Goal: Use online tool/utility: Utilize a website feature to perform a specific function

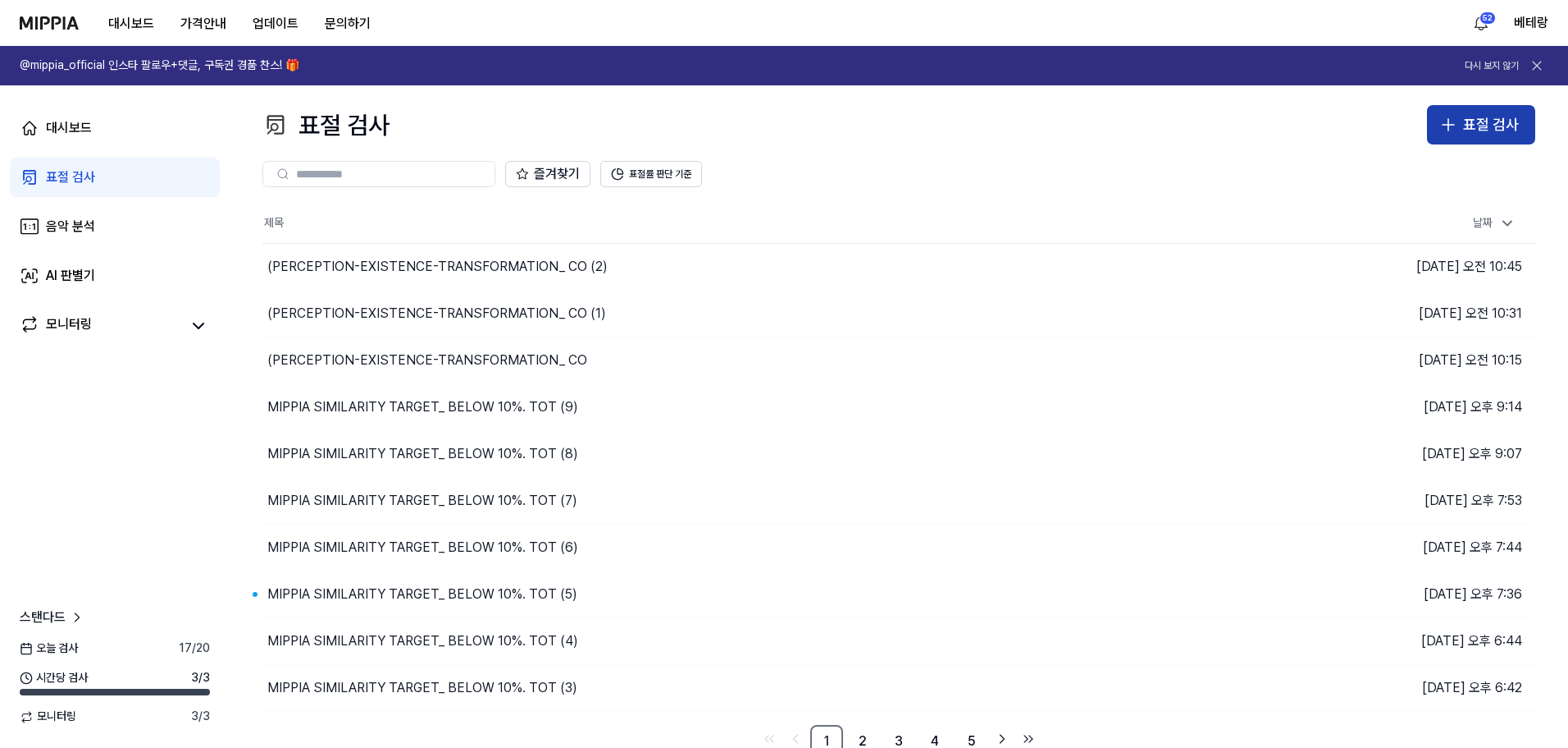
click at [1447, 129] on icon "button" at bounding box center [1448, 125] width 20 height 20
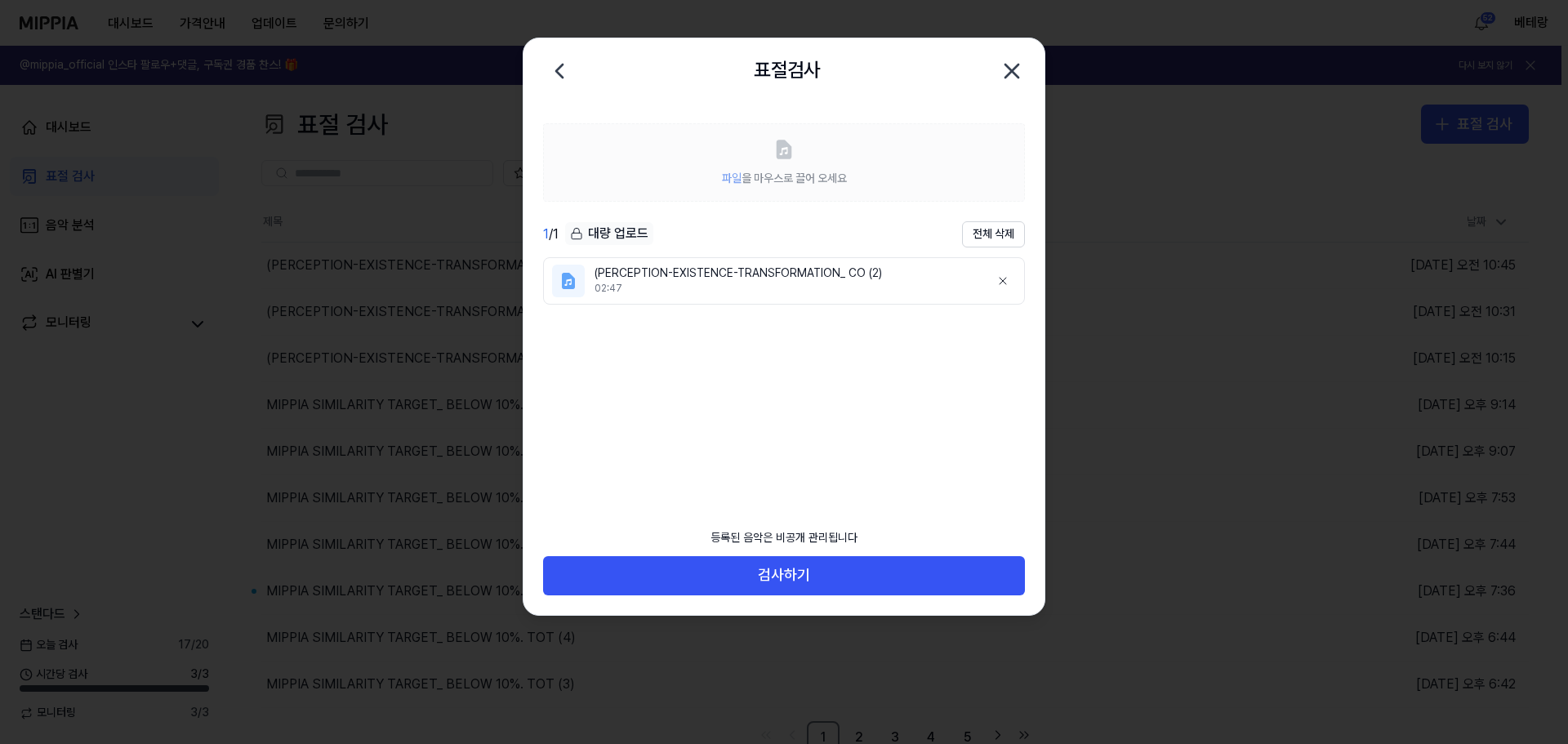
click at [1010, 66] on icon "button" at bounding box center [1012, 71] width 26 height 26
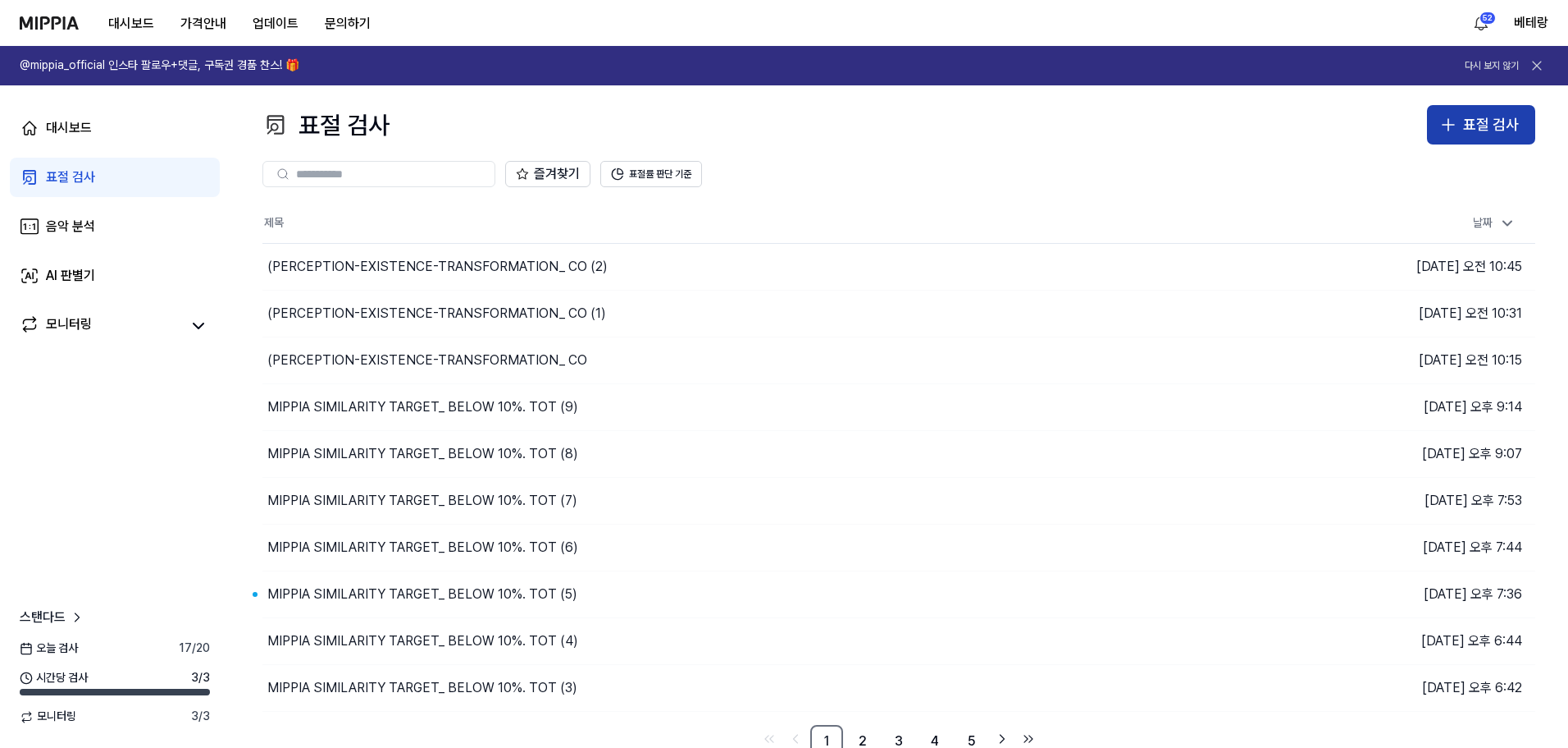
click at [1451, 121] on icon "button" at bounding box center [1448, 125] width 20 height 20
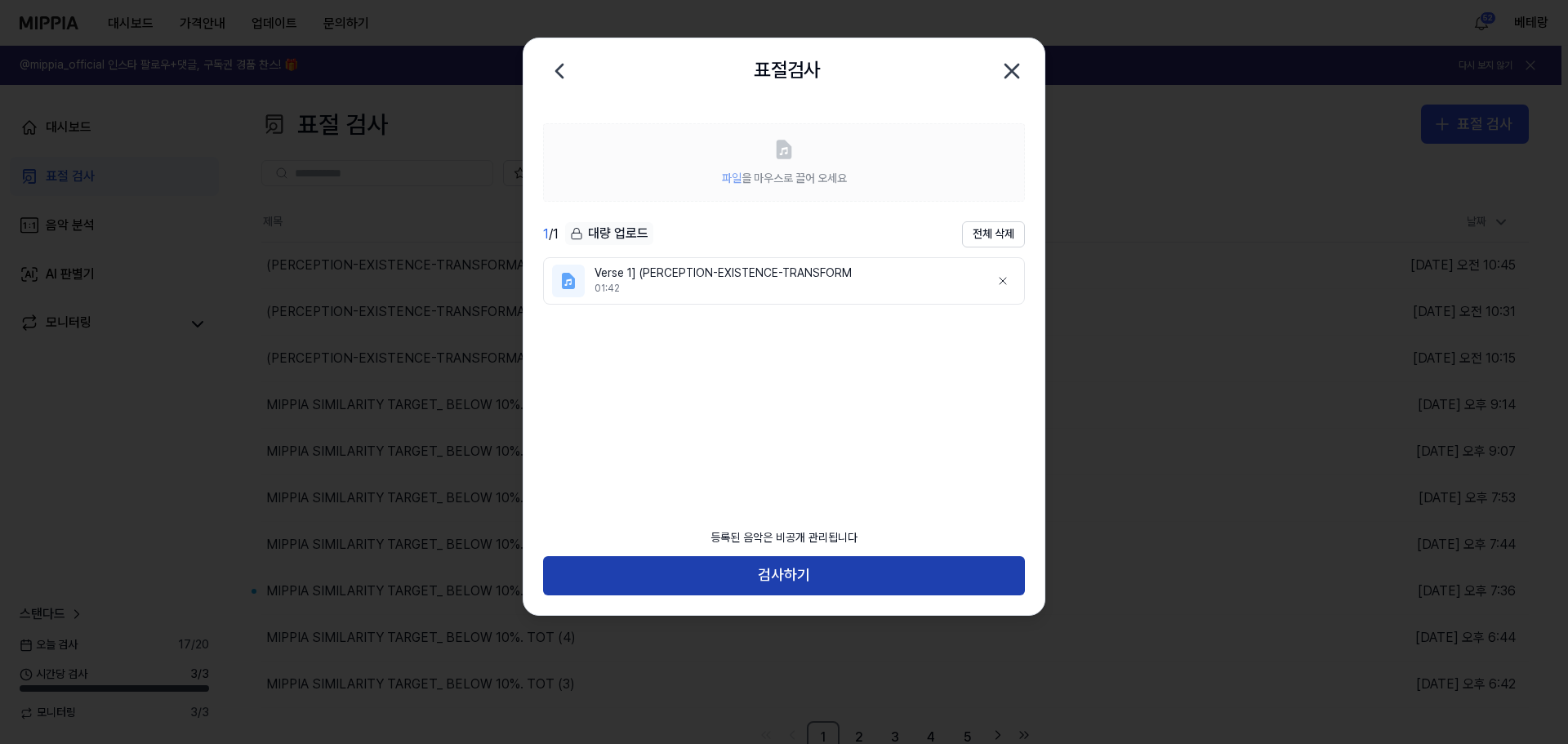
click at [790, 581] on button "검사하기" at bounding box center [784, 575] width 482 height 39
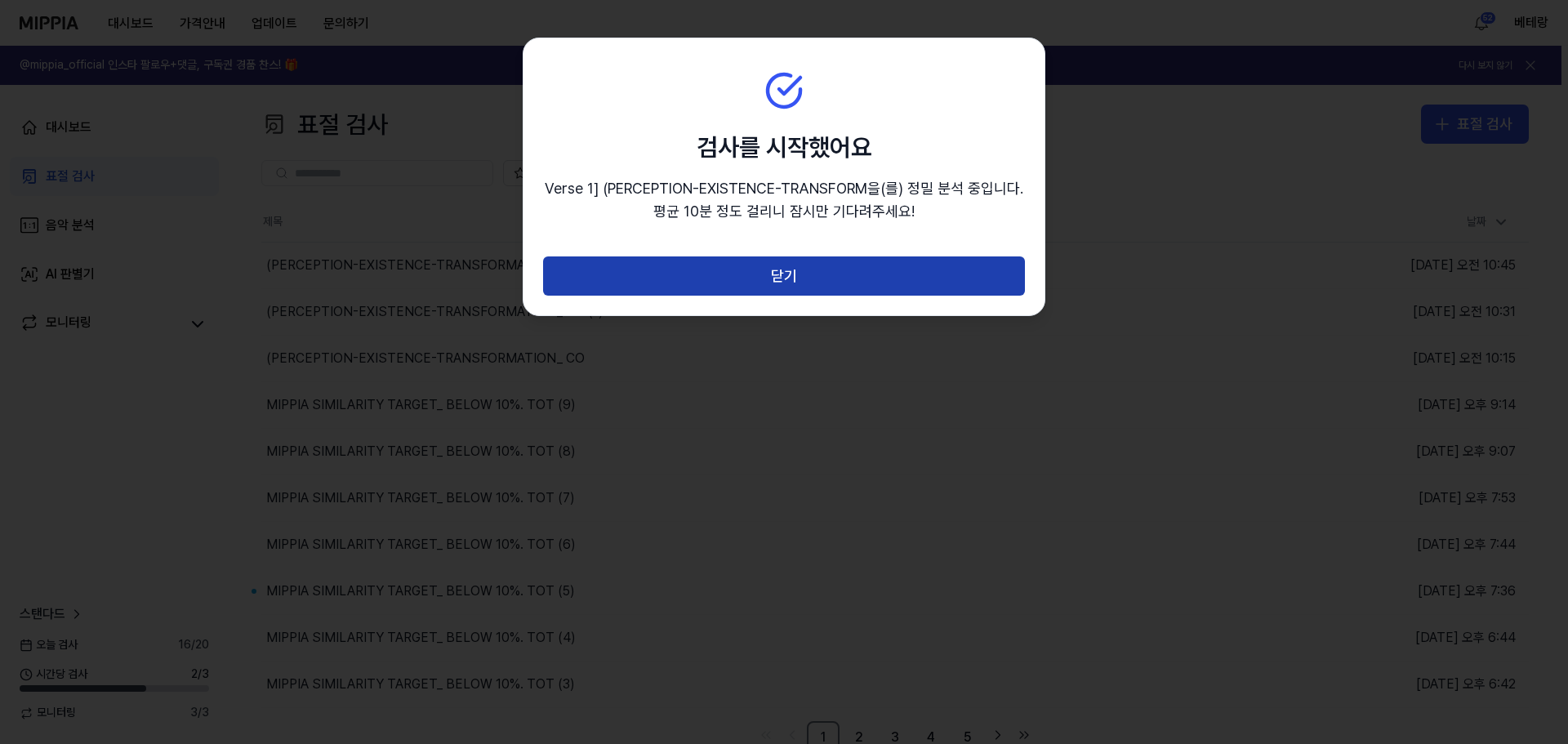
click at [782, 275] on button "닫기" at bounding box center [784, 276] width 482 height 39
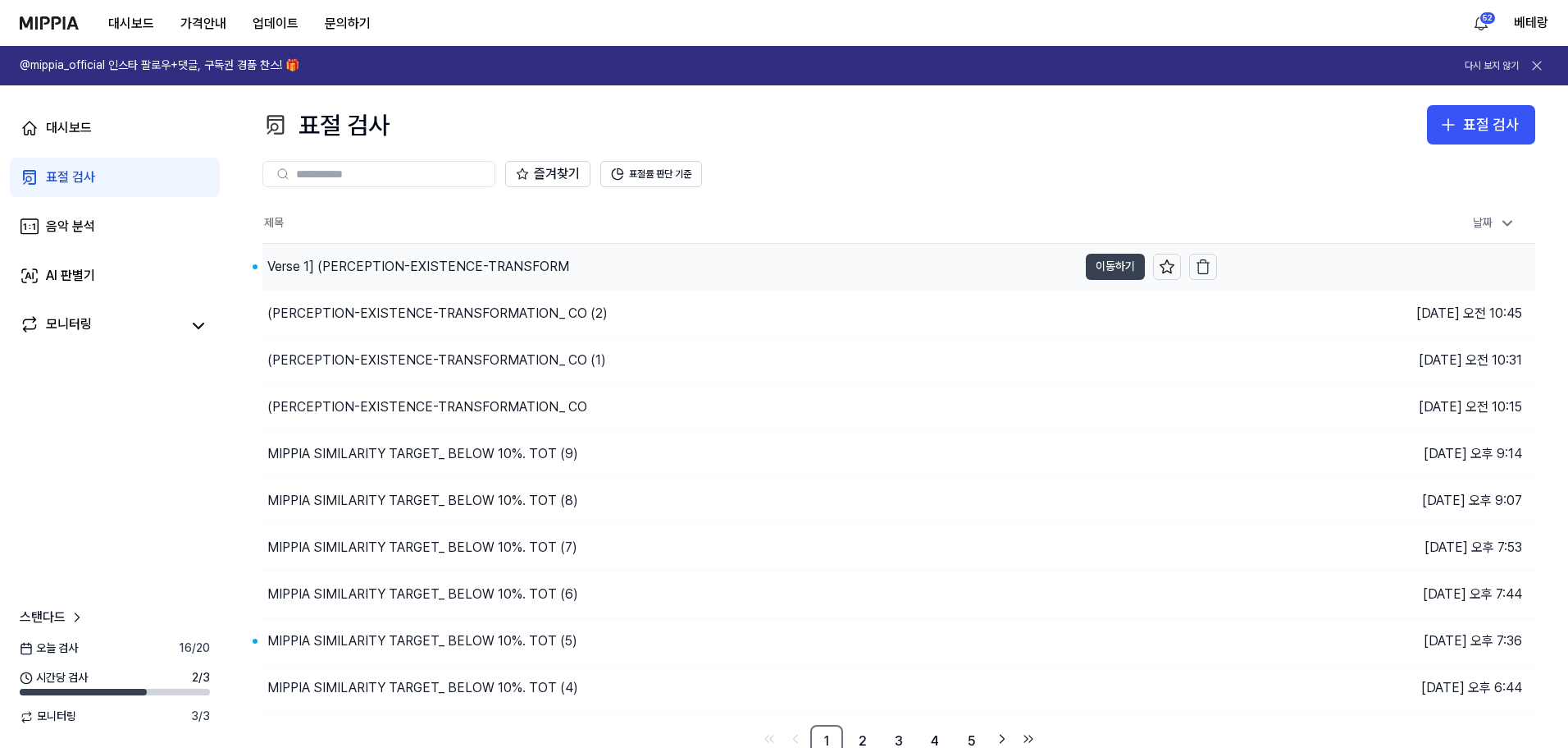
click at [1106, 263] on button "이동하기" at bounding box center [1116, 266] width 59 height 26
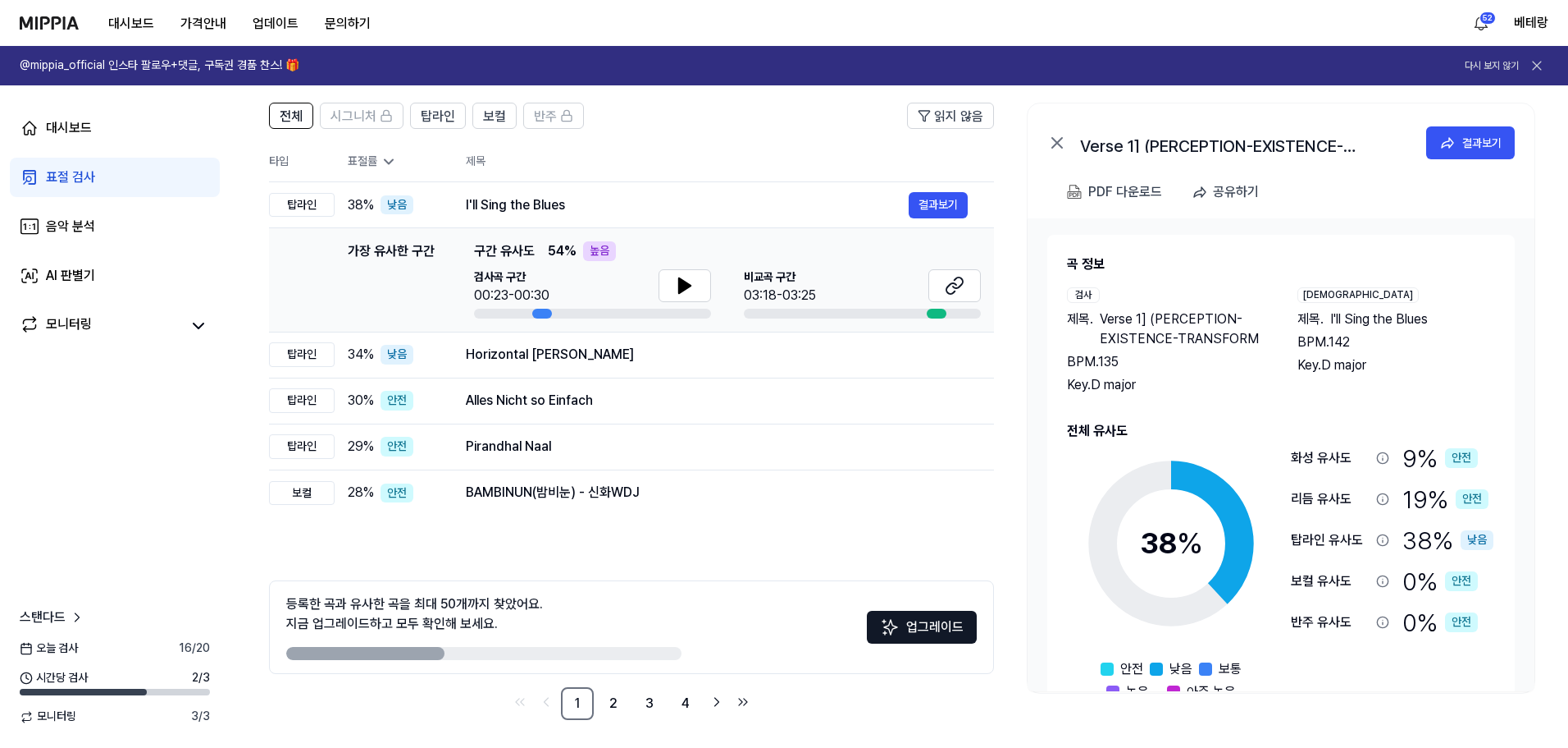
scroll to position [119, 0]
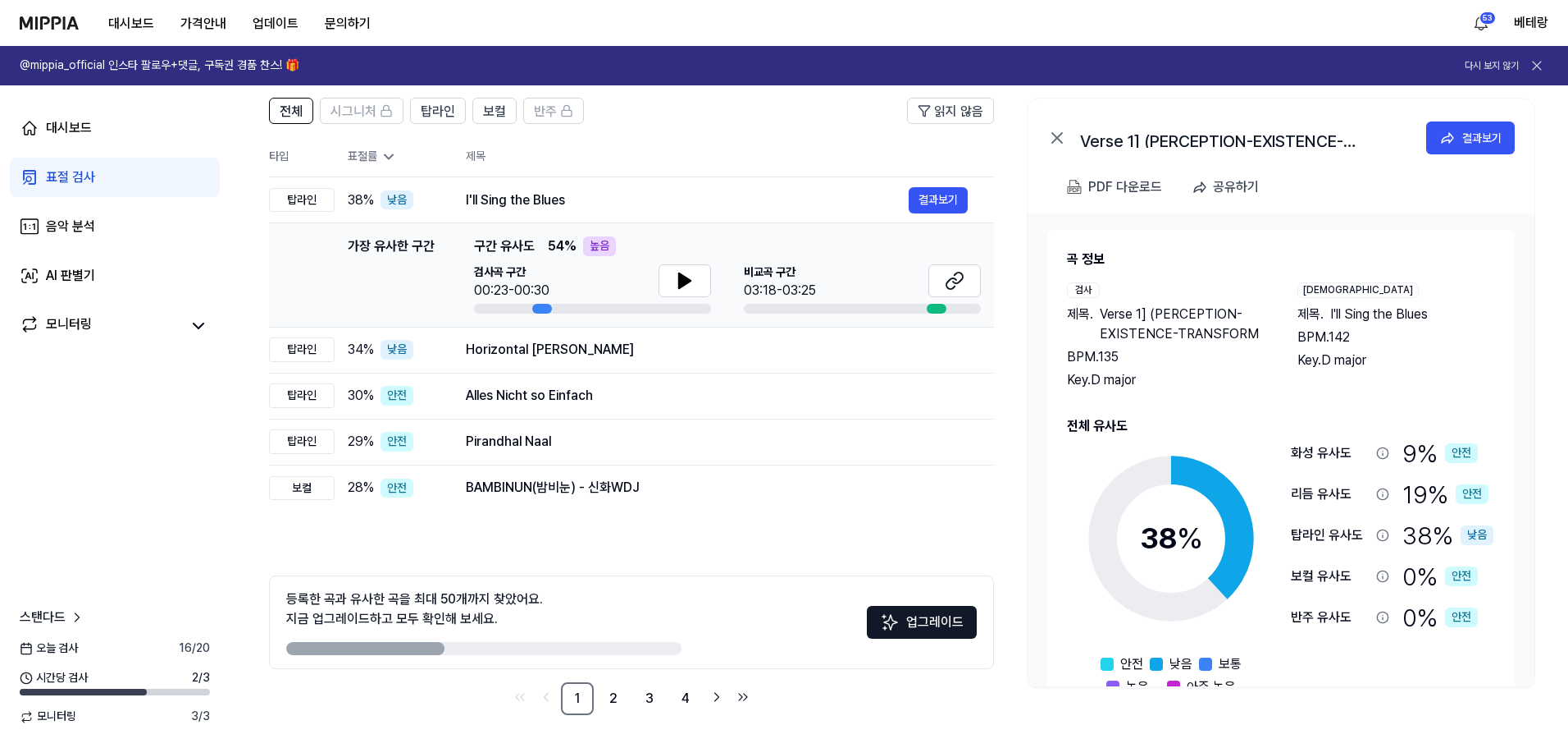
click at [66, 177] on div "표절 검사" at bounding box center [70, 177] width 49 height 20
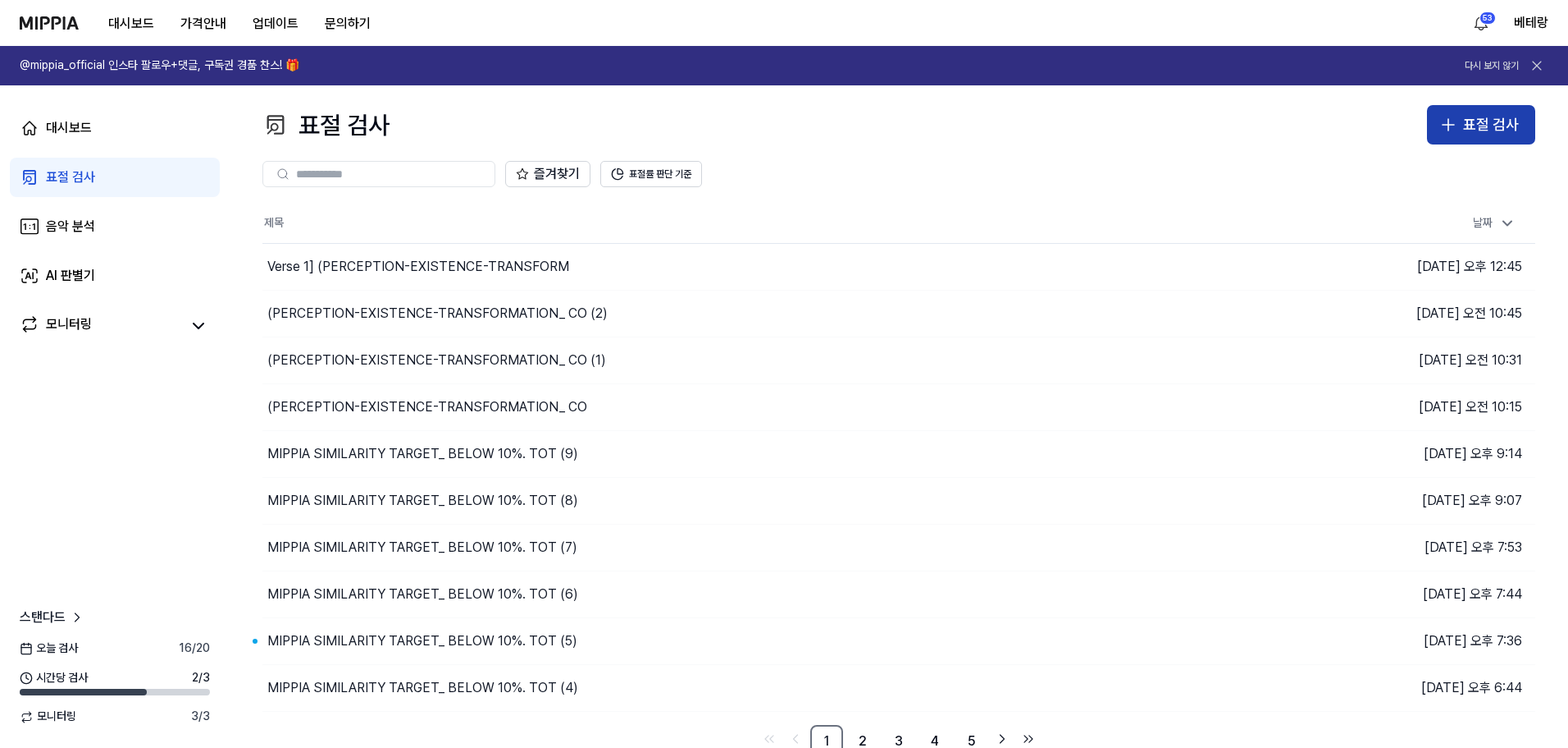
click at [1459, 126] on icon "button" at bounding box center [1448, 125] width 20 height 20
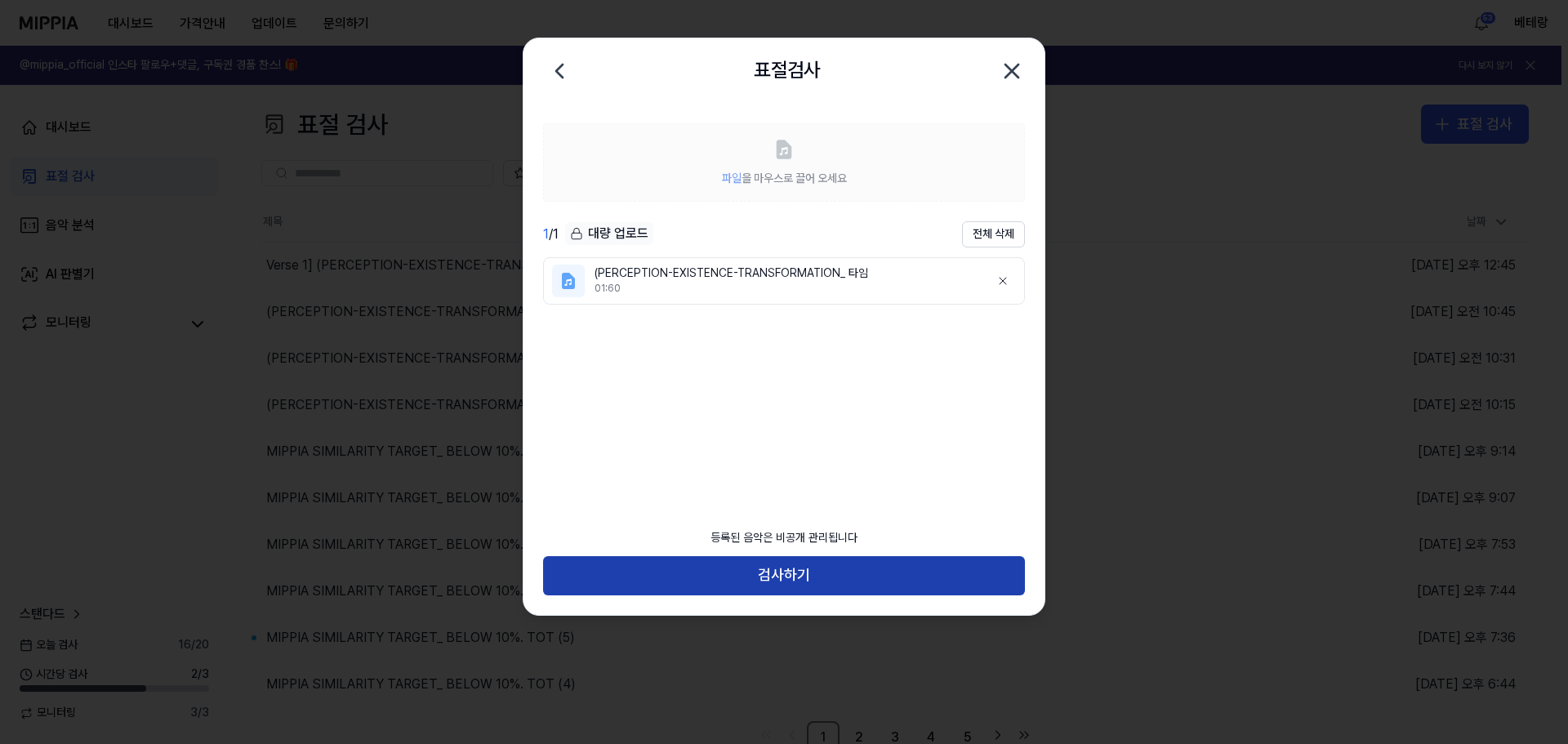
click at [776, 576] on button "검사하기" at bounding box center [784, 575] width 482 height 39
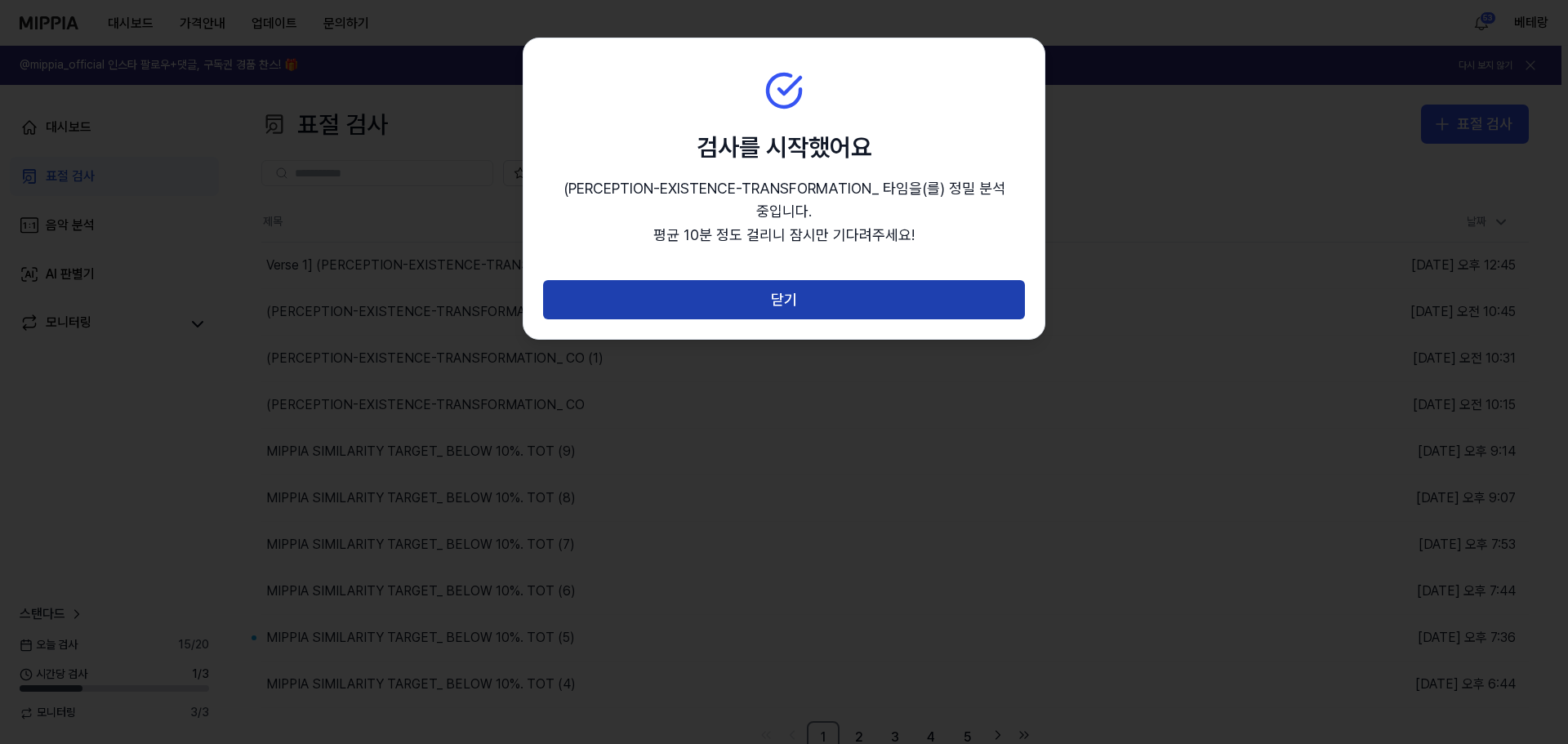
click at [778, 299] on button "닫기" at bounding box center [784, 300] width 482 height 39
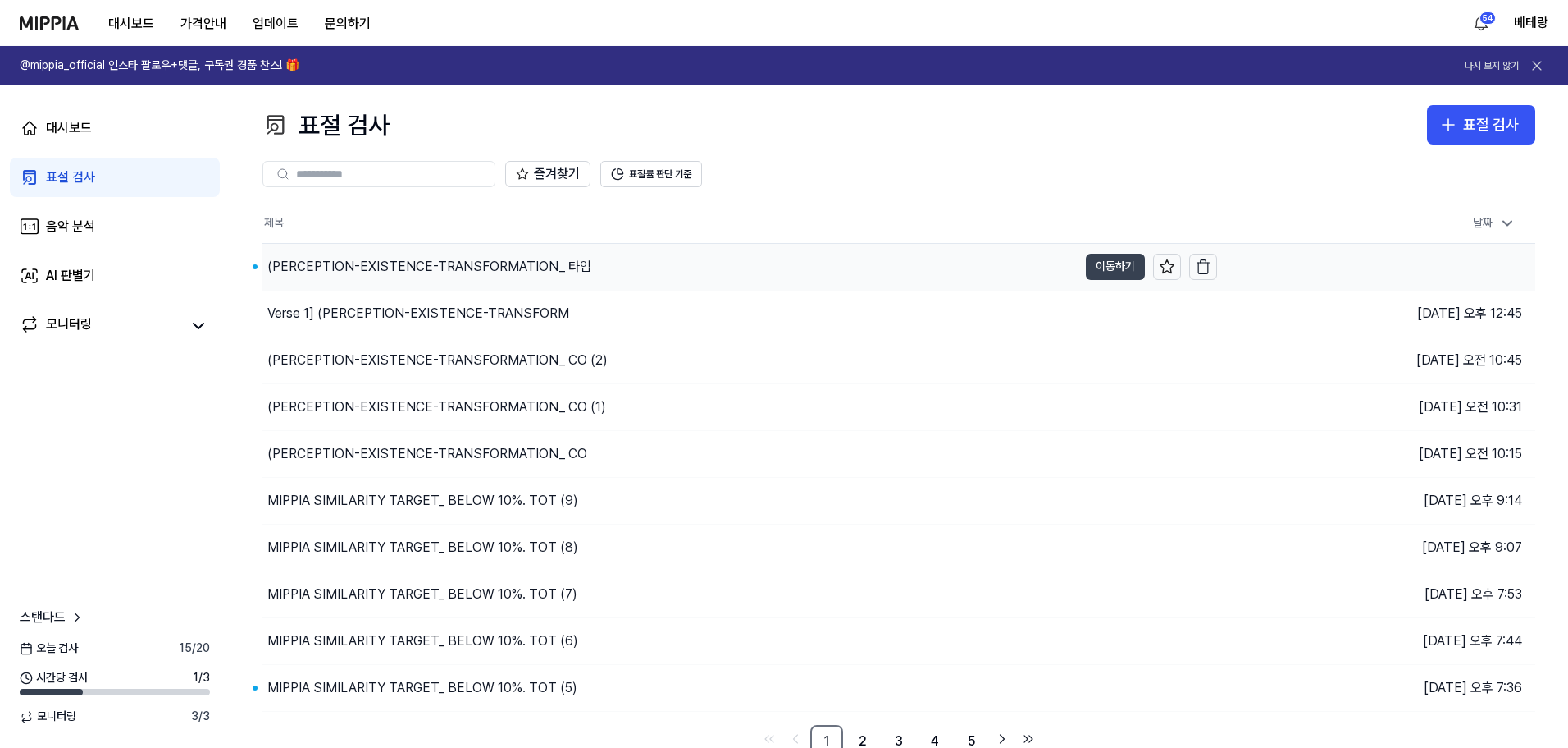
click at [1109, 268] on button "이동하기" at bounding box center [1116, 266] width 59 height 26
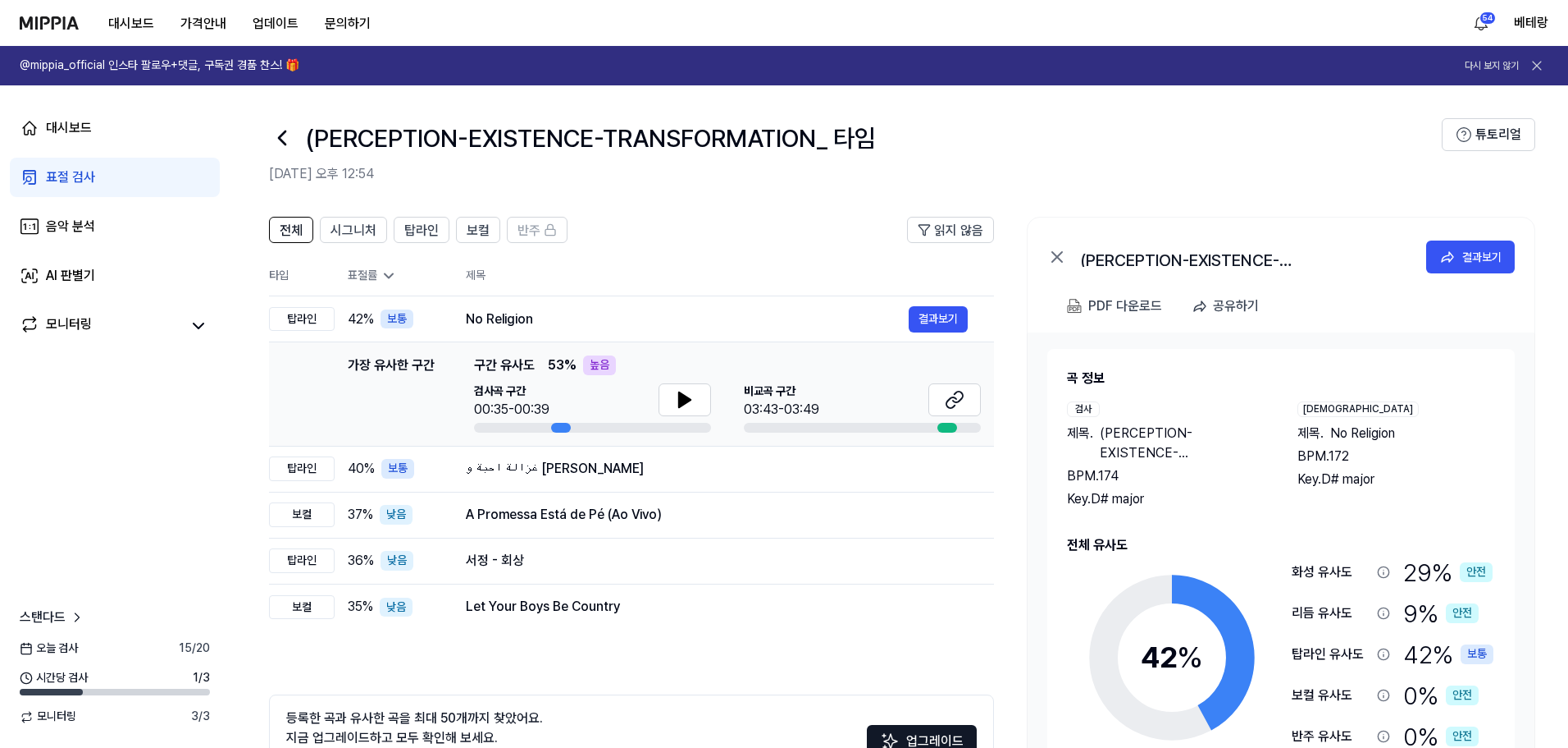
scroll to position [82, 0]
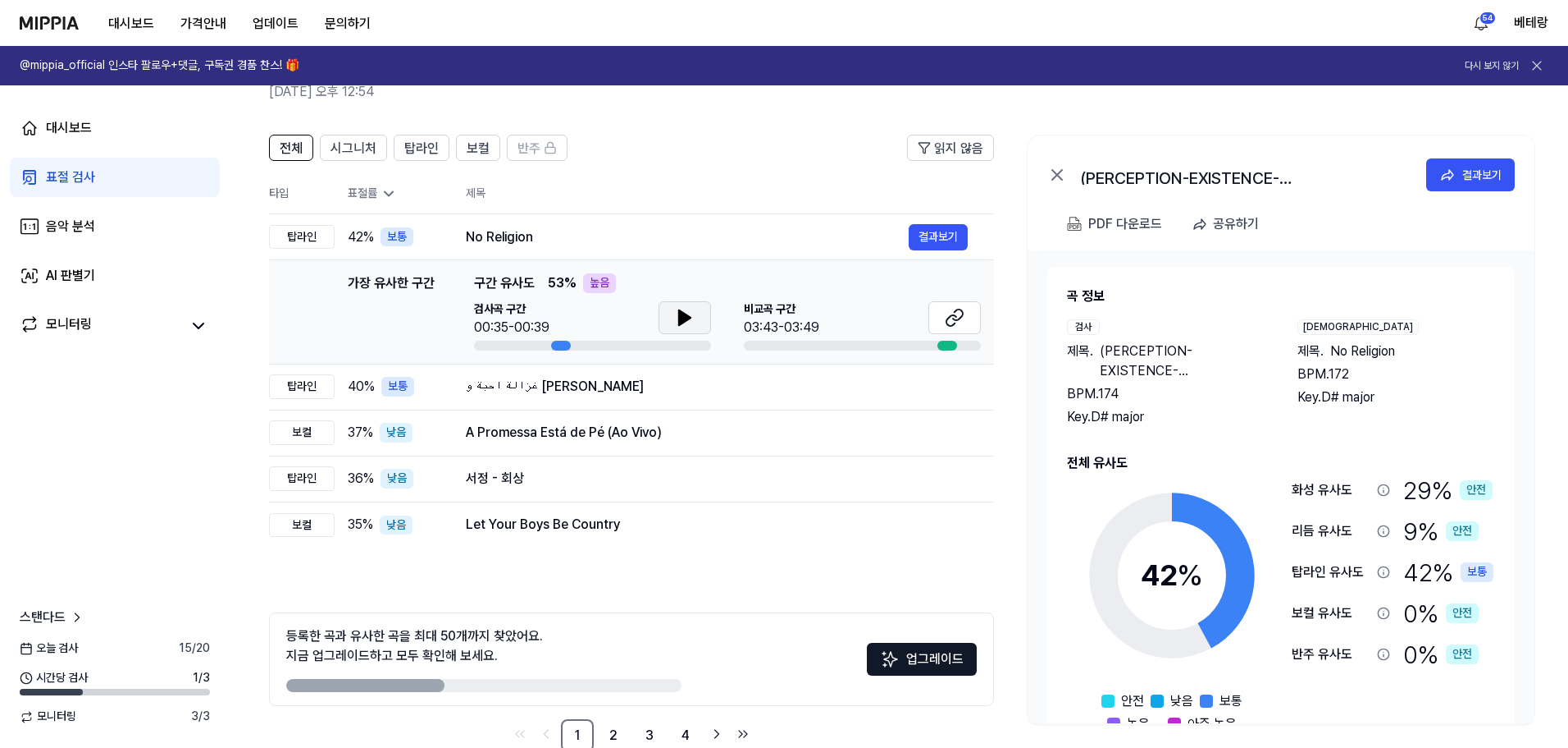
click at [690, 320] on icon at bounding box center [684, 317] width 20 height 20
click at [65, 182] on div "표절 검사" at bounding box center [70, 177] width 49 height 20
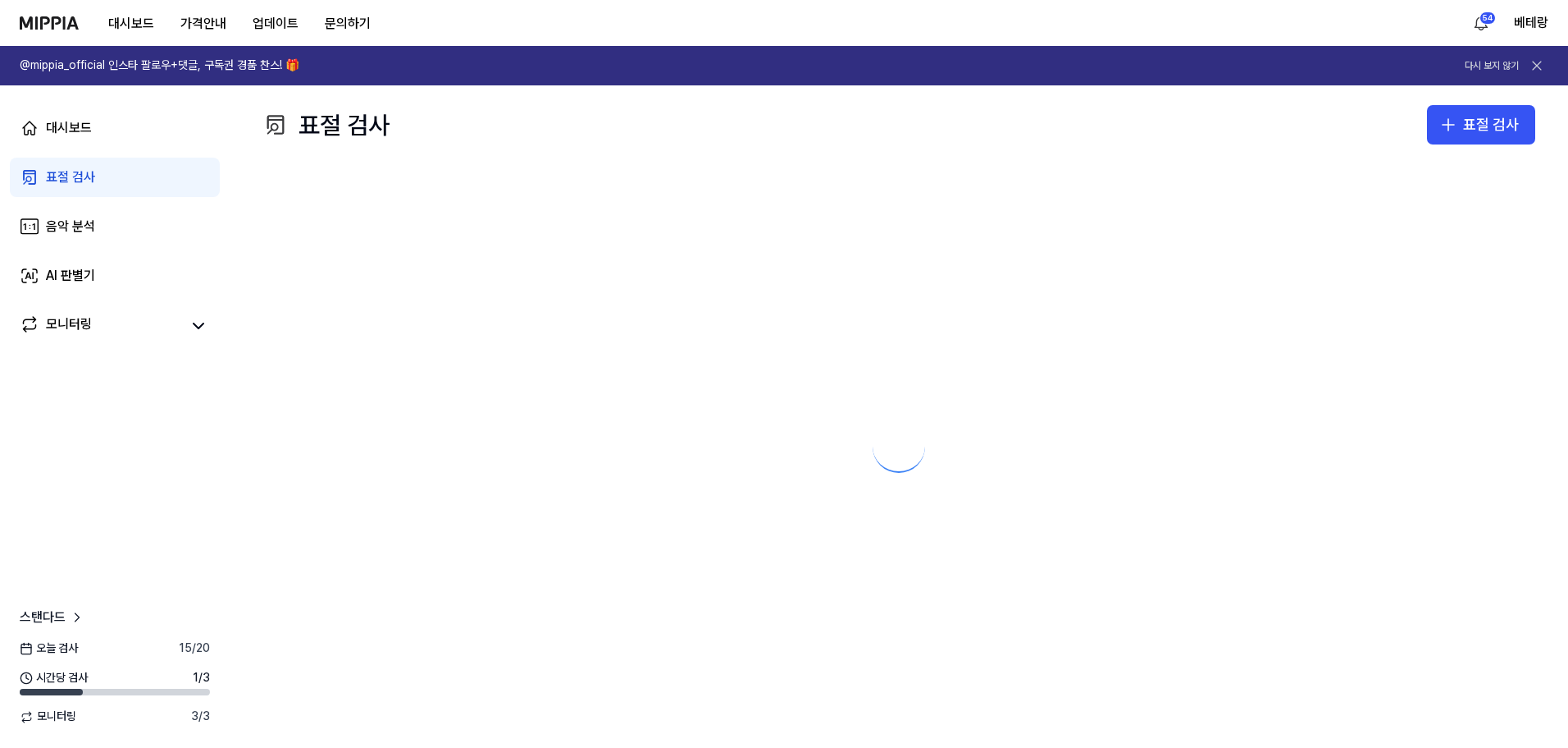
scroll to position [0, 0]
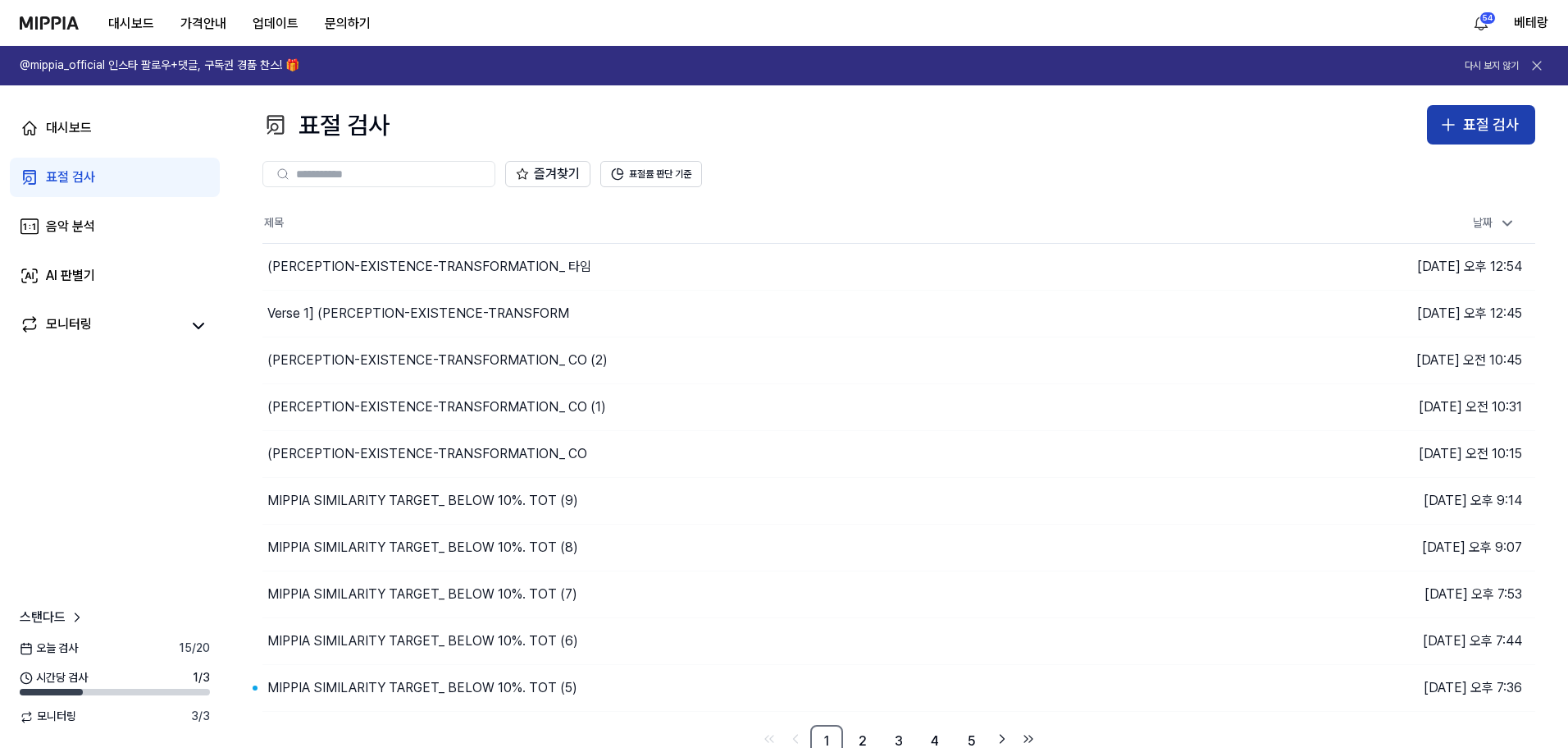
click at [1448, 121] on icon "button" at bounding box center [1448, 125] width 20 height 20
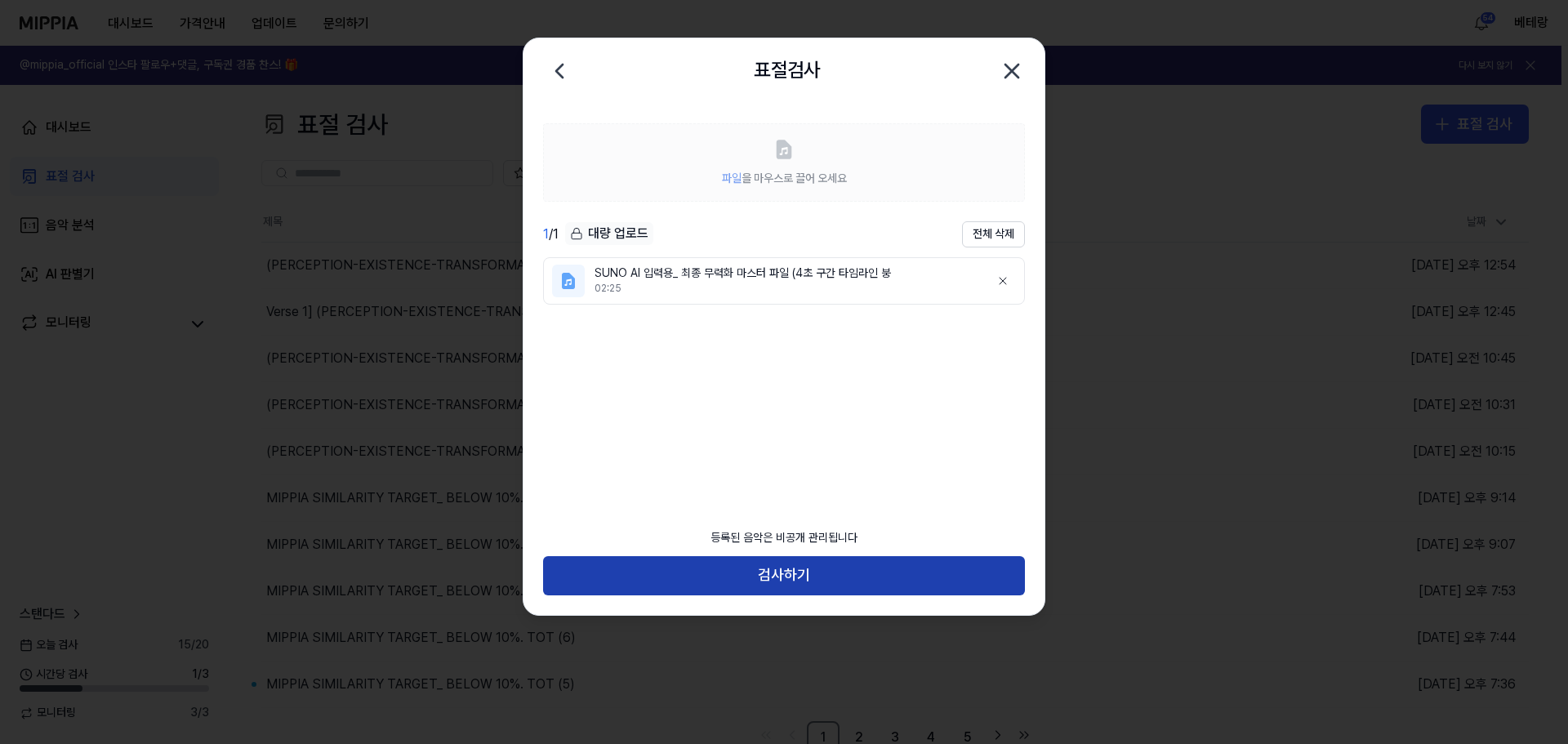
click at [780, 581] on button "검사하기" at bounding box center [784, 575] width 482 height 39
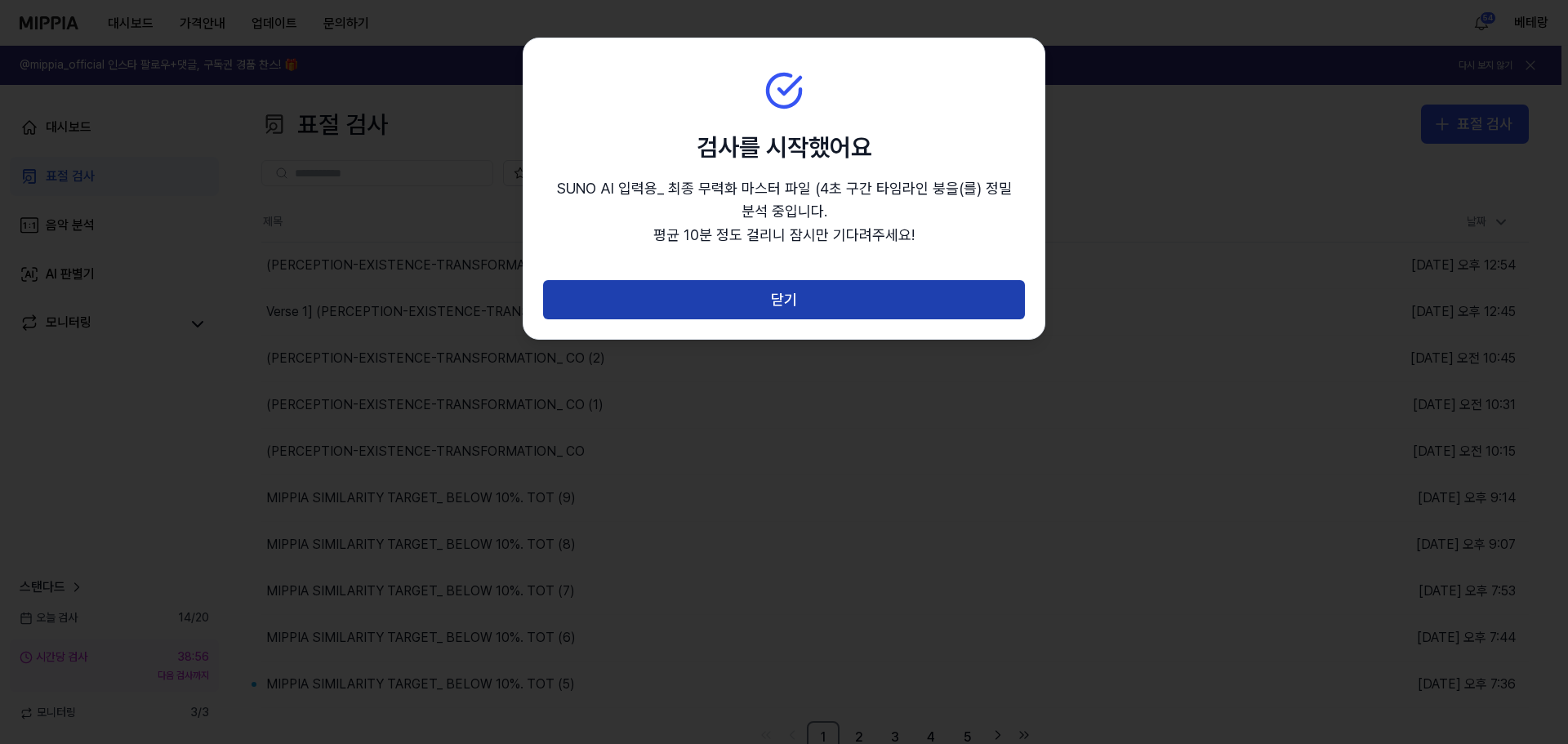
click at [779, 304] on button "닫기" at bounding box center [784, 300] width 482 height 39
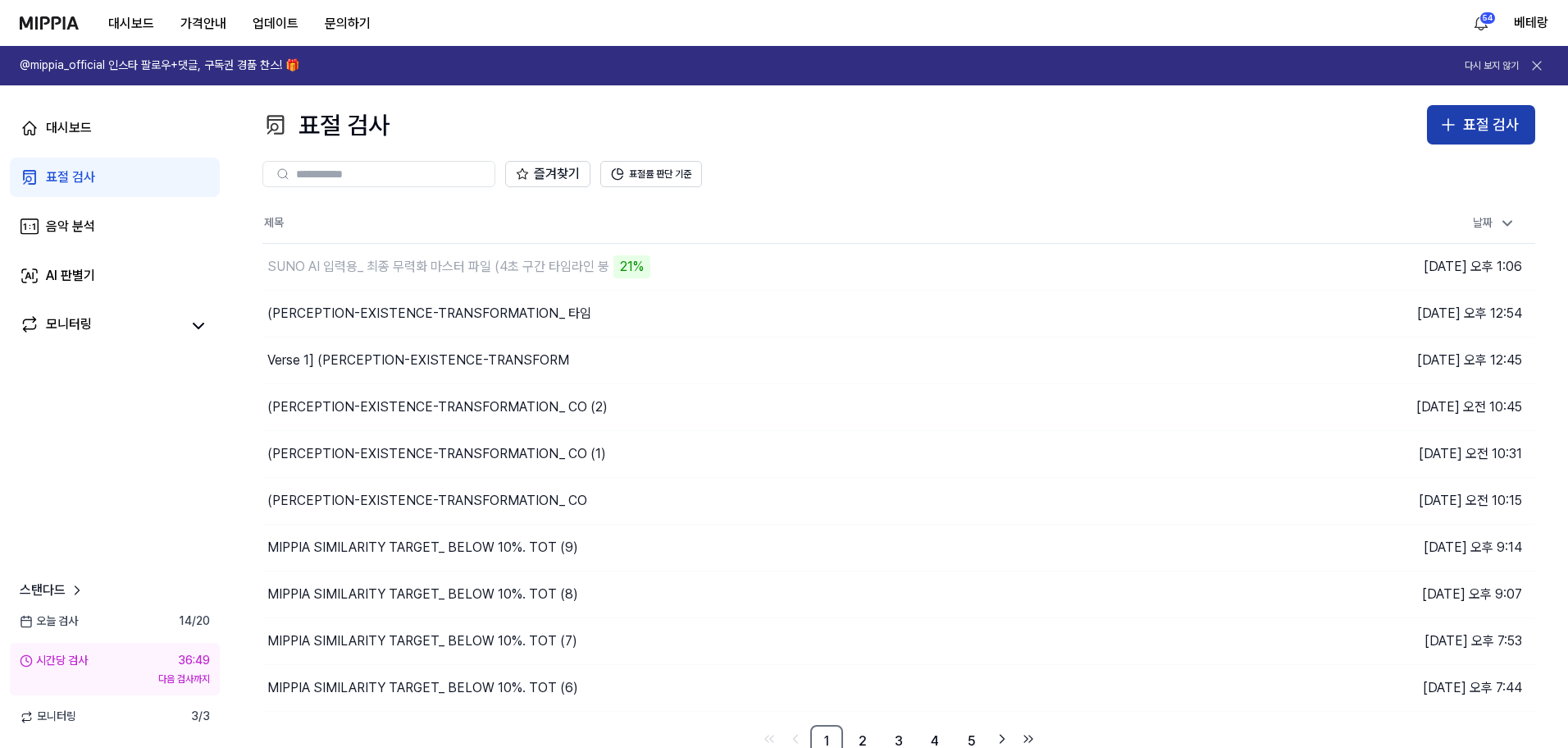
click at [1447, 129] on icon "button" at bounding box center [1448, 125] width 20 height 20
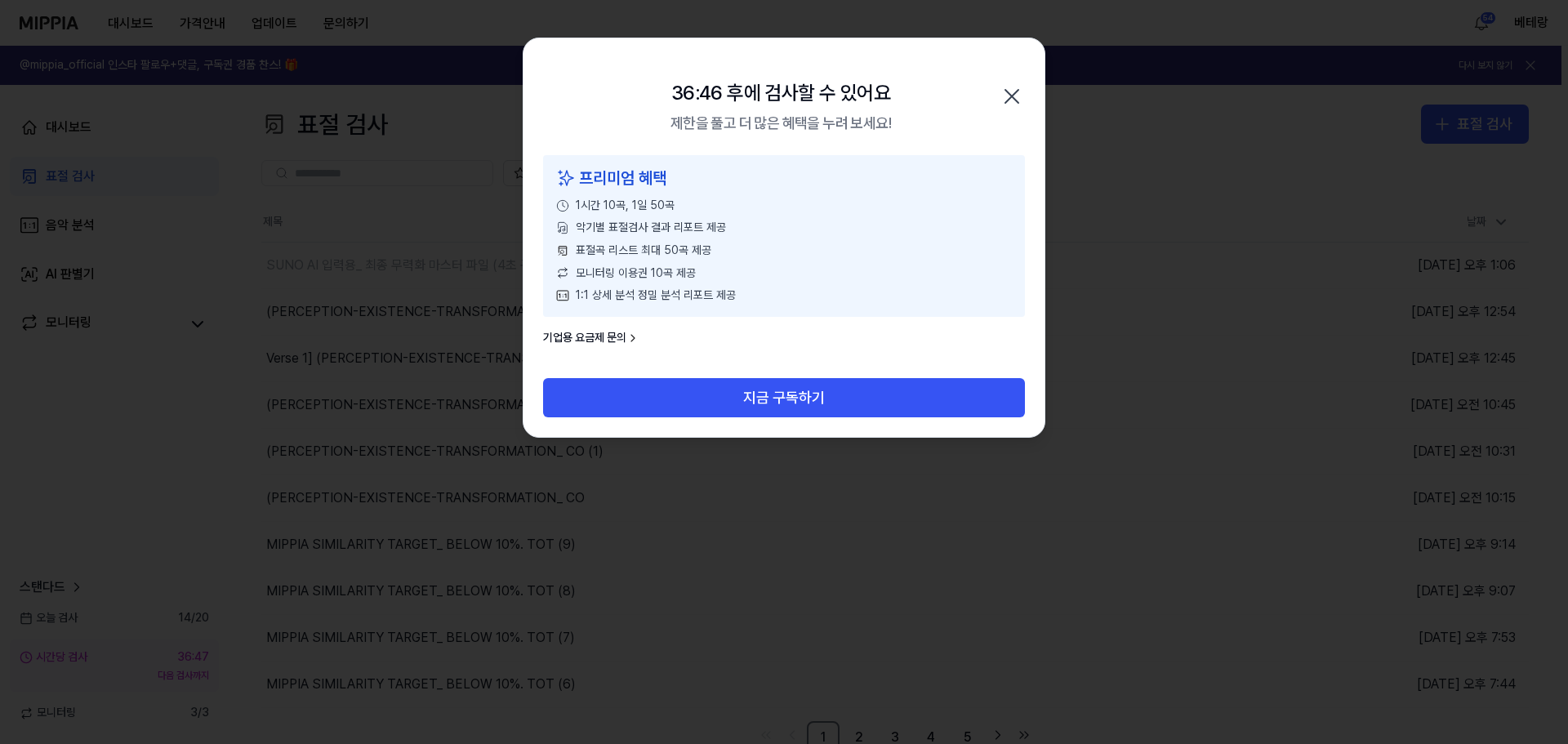
click at [1009, 97] on icon "button" at bounding box center [1012, 95] width 26 height 26
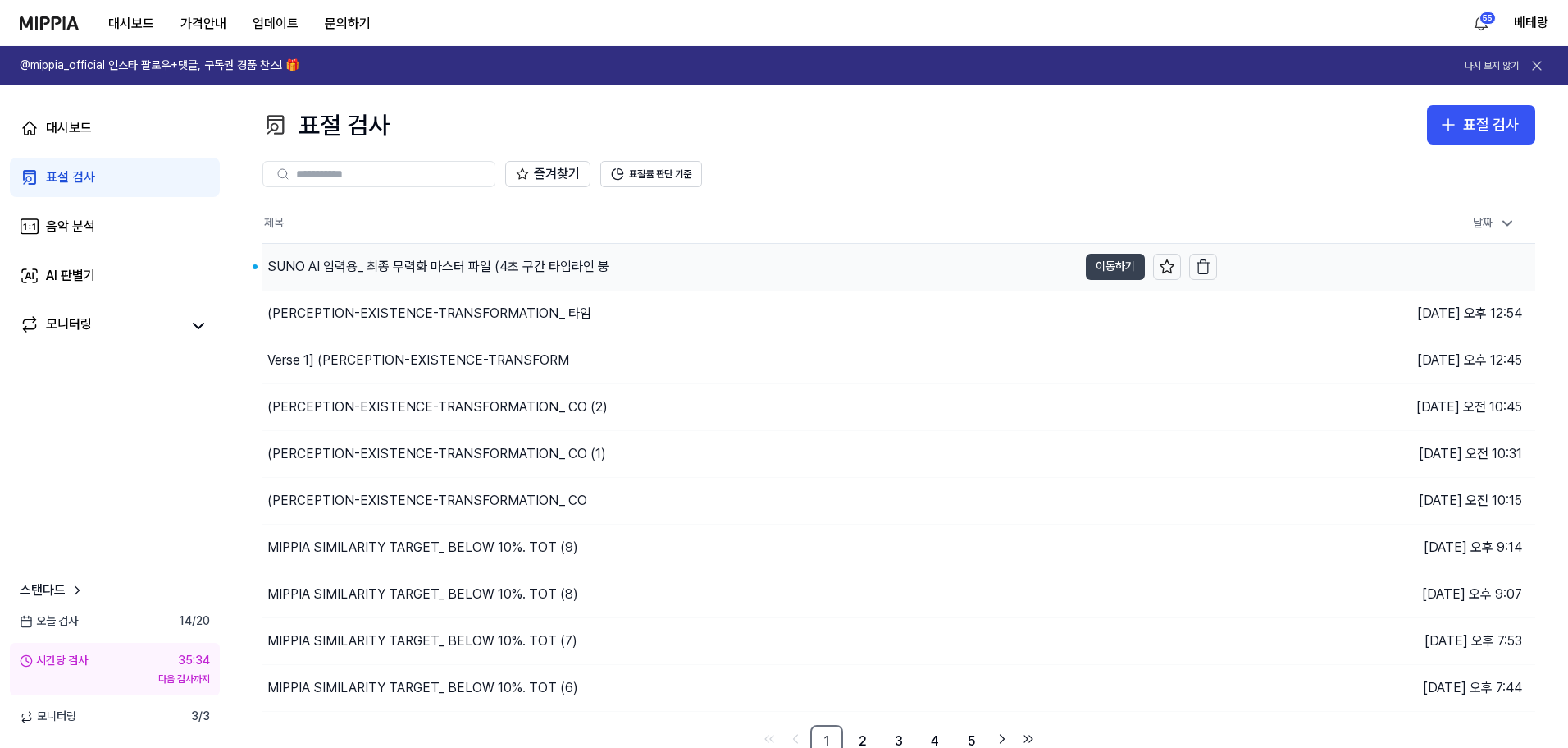
click at [1118, 266] on button "이동하기" at bounding box center [1116, 266] width 59 height 26
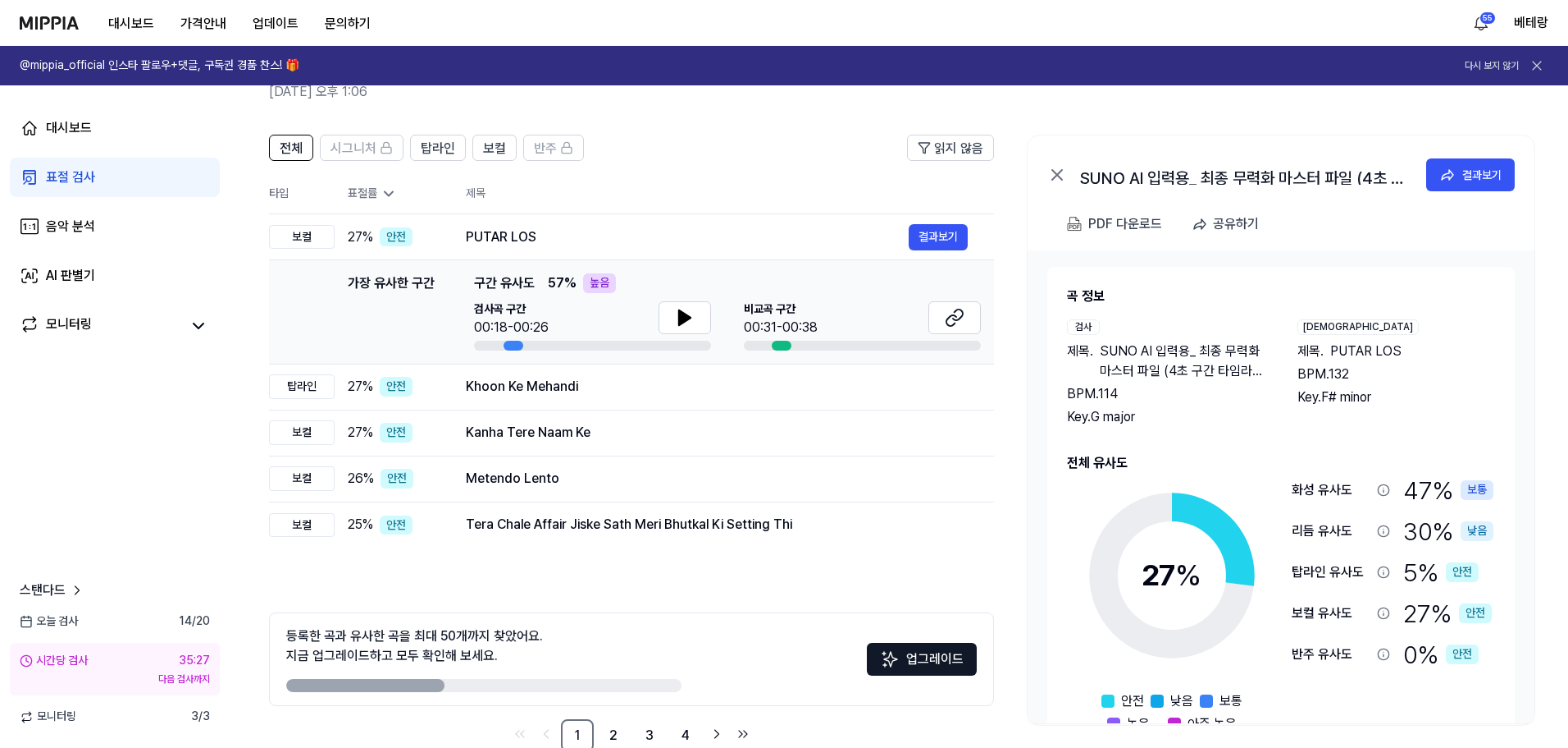
scroll to position [47, 0]
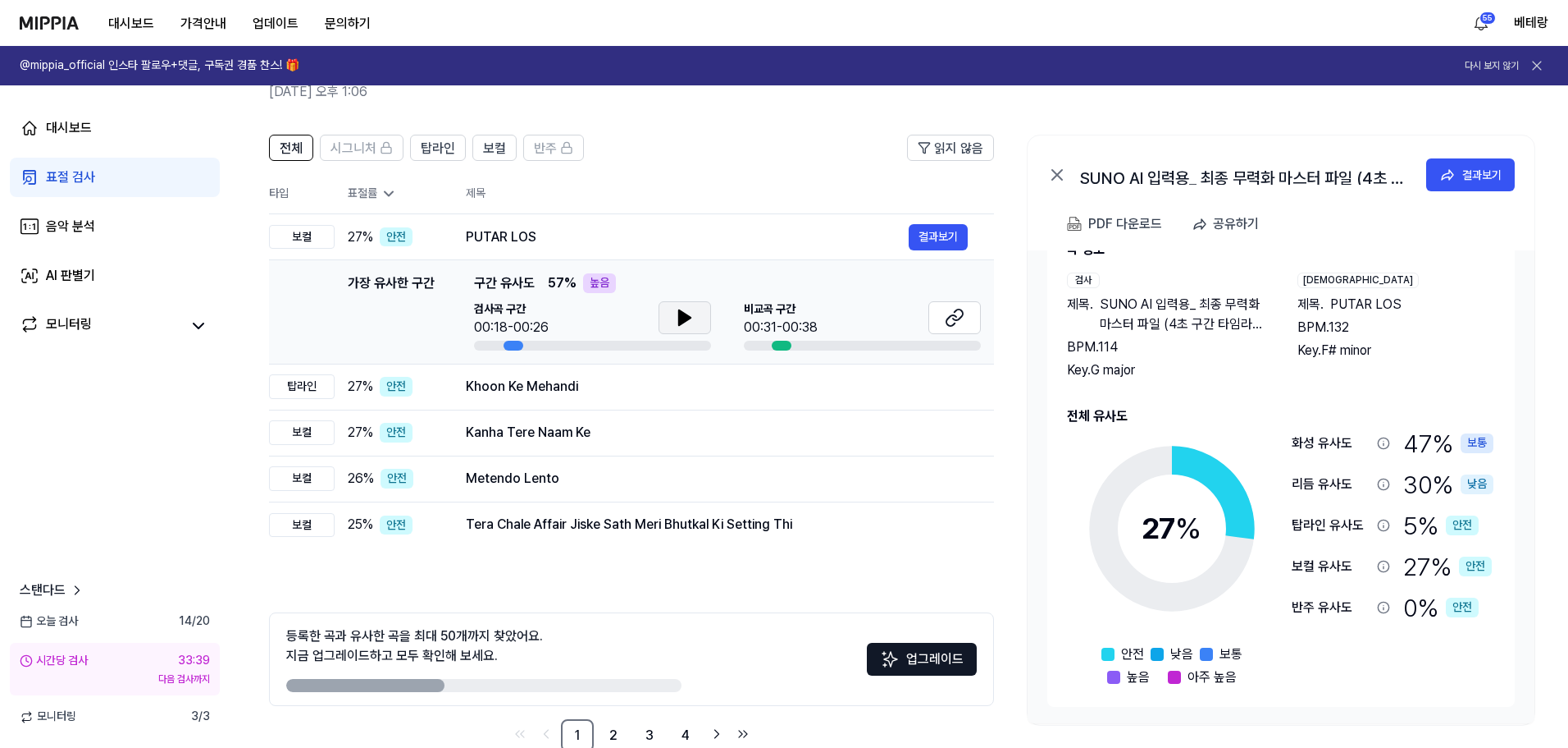
click at [685, 319] on icon at bounding box center [685, 316] width 12 height 14
